Goal: Navigation & Orientation: Find specific page/section

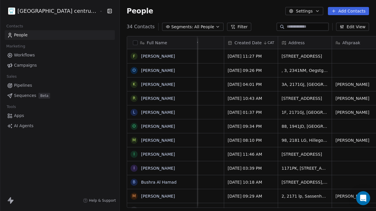
click at [61, 14] on html "Tandheelkundig centrum Sassembourg Contacts People Marketing Workflows Campaign…" at bounding box center [188, 105] width 376 height 211
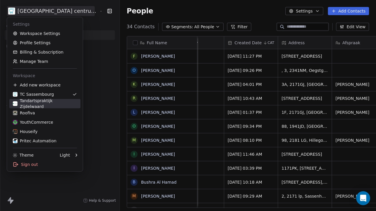
click at [44, 105] on div "Tandartspraktijk Zijdelwaard" at bounding box center [45, 104] width 64 height 12
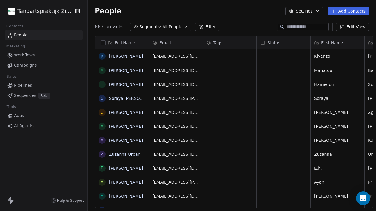
scroll to position [186, 292]
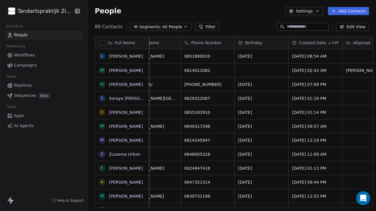
scroll to position [0, 255]
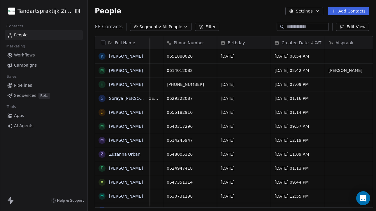
click at [51, 15] on html "Tandartspraktijk Zijdelwaard Contacts People Marketing Workflows Campaigns Sale…" at bounding box center [188, 105] width 376 height 211
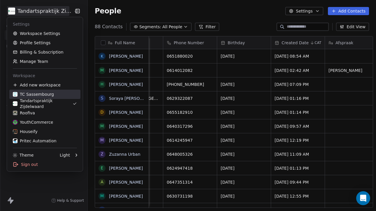
click at [51, 93] on div "TC Sassembourg" at bounding box center [33, 95] width 41 height 6
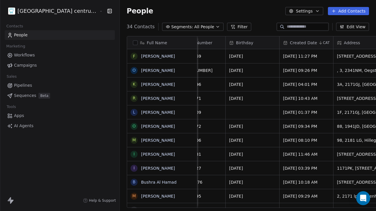
scroll to position [0, 199]
